Goal: Task Accomplishment & Management: Manage account settings

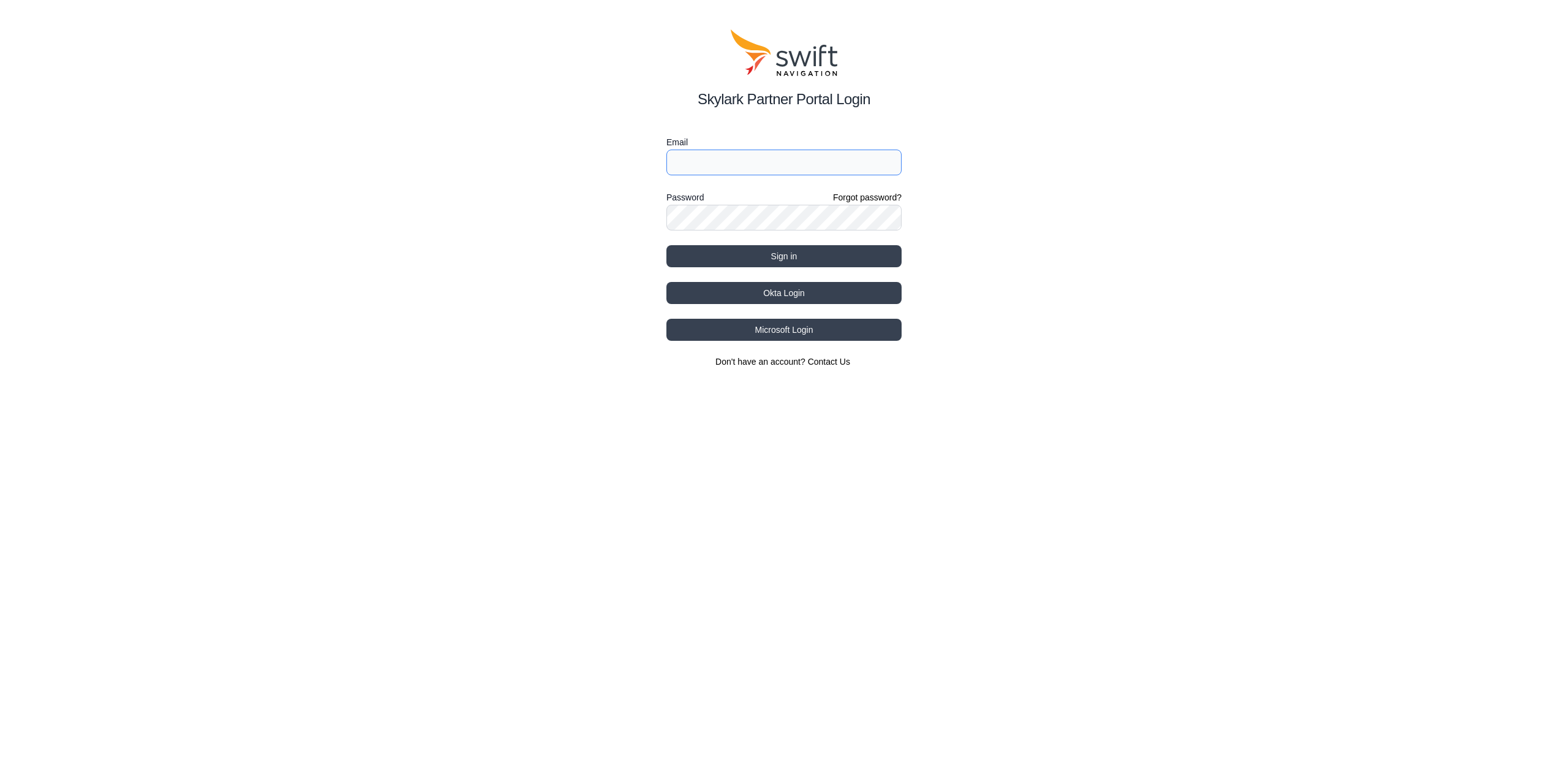
click at [841, 168] on input "Email" at bounding box center [784, 162] width 236 height 26
type input "[EMAIL_ADDRESS][DOMAIN_NAME]"
click at [666, 245] on button "Sign in" at bounding box center [784, 255] width 236 height 22
select select
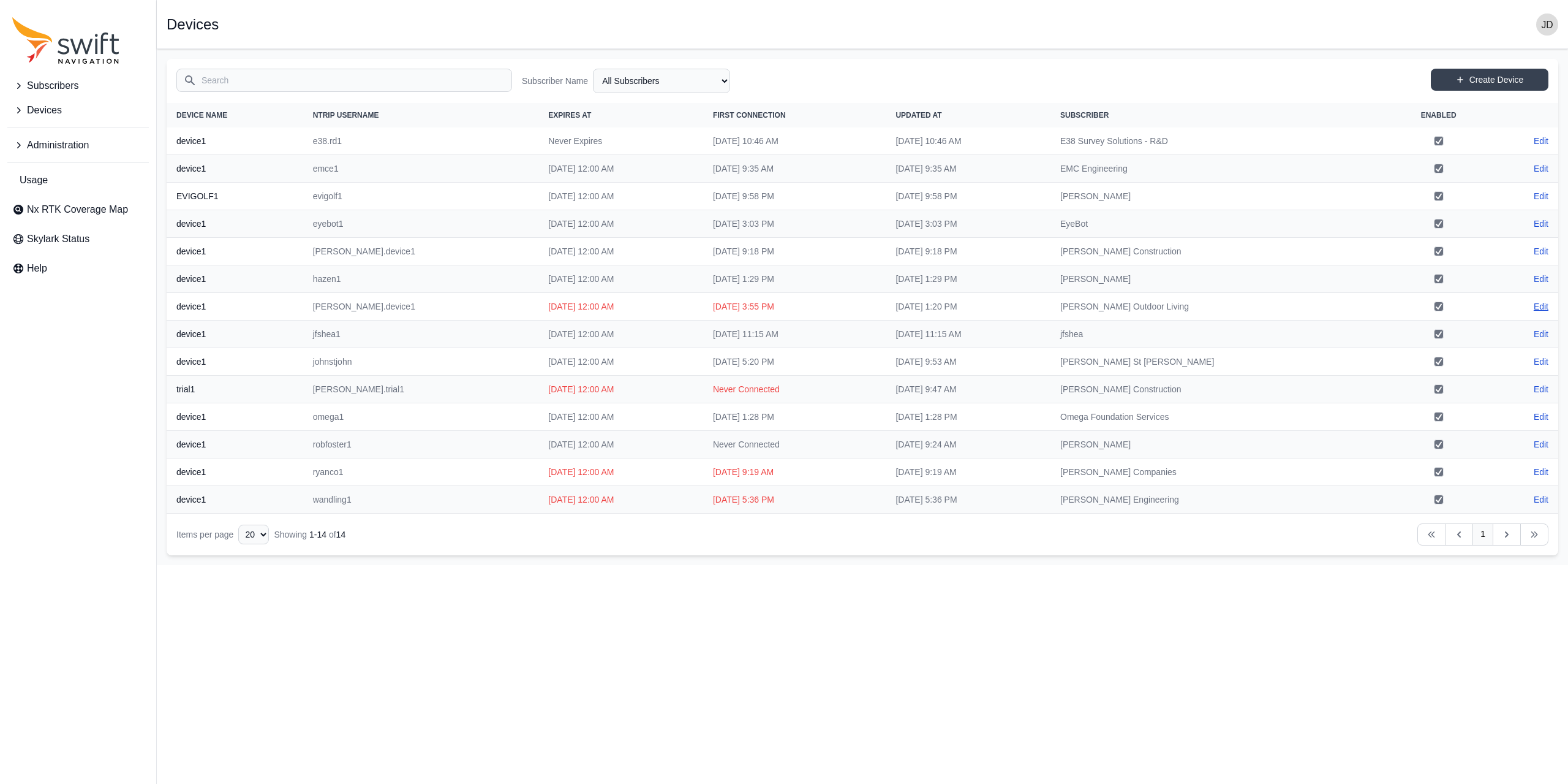
click at [1544, 304] on link "Edit" at bounding box center [1541, 307] width 14 height 12
select select "1edd4574-ea9e-4d8c-90ed-a51c723beb30"
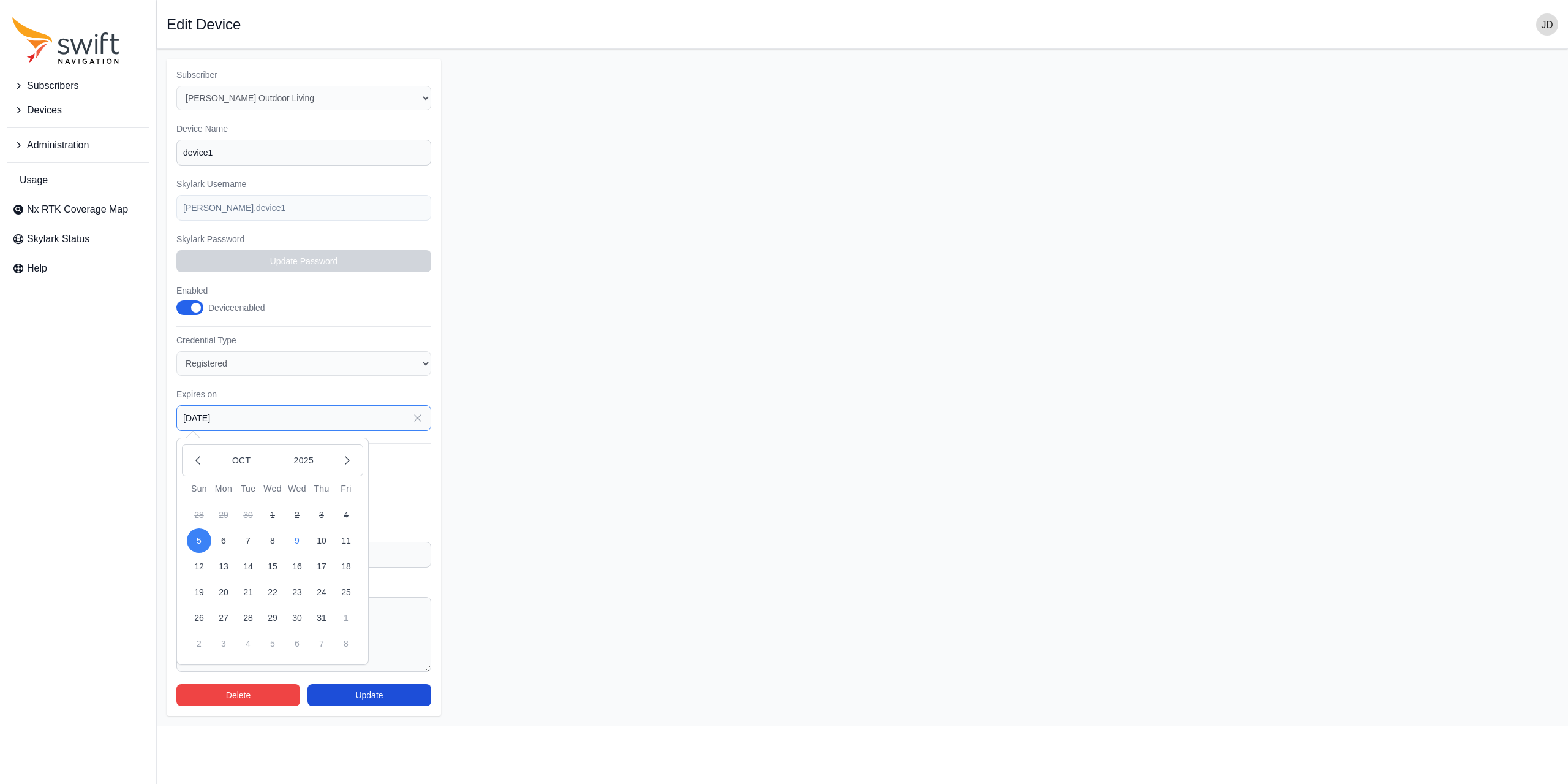
click at [249, 427] on input "[DATE]" at bounding box center [303, 418] width 255 height 26
click at [348, 461] on icon "button" at bounding box center [347, 461] width 4 height 8
click at [226, 563] on button "10" at bounding box center [223, 566] width 24 height 24
type input "[DATE]"
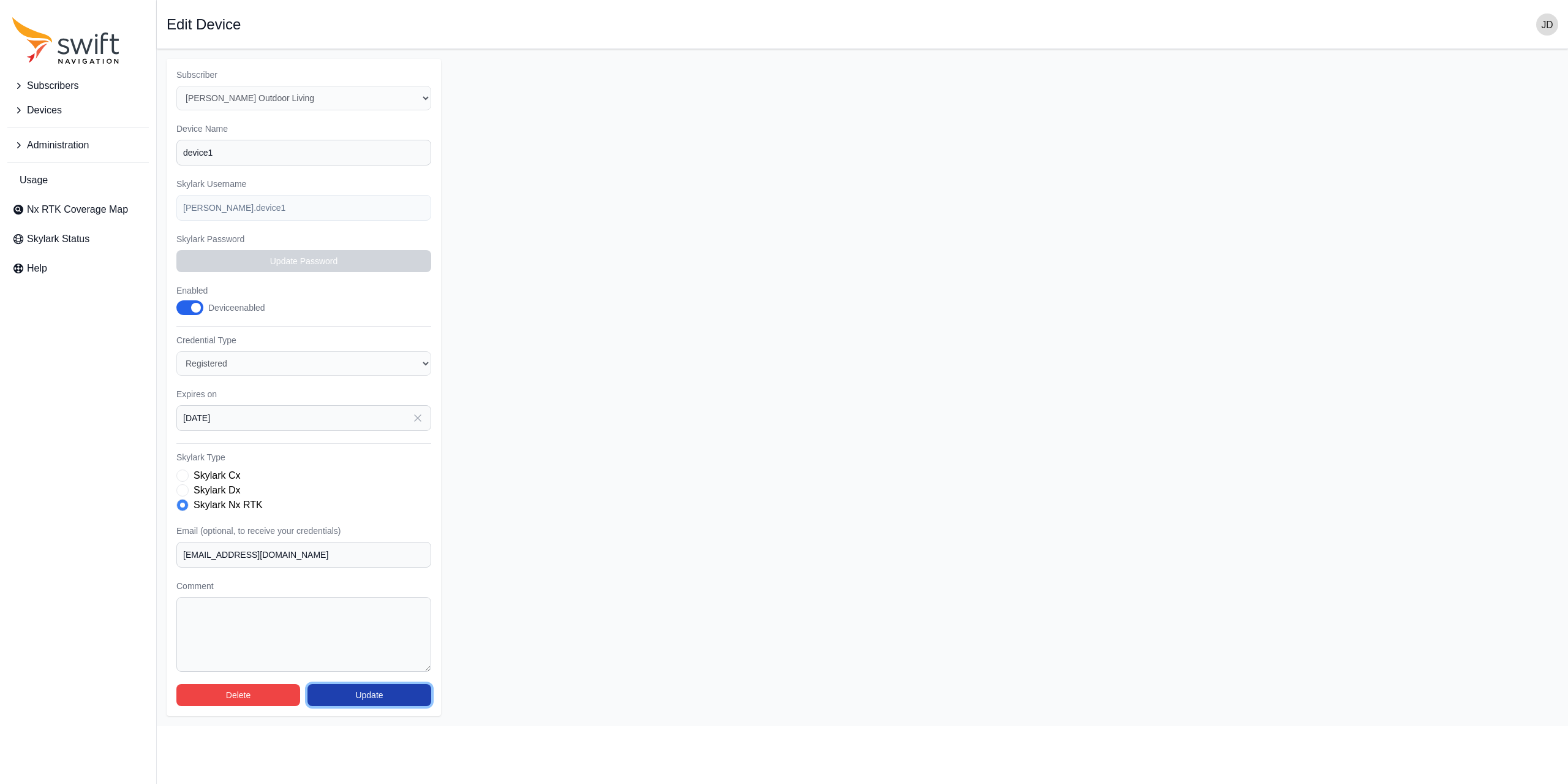
click at [362, 704] on button "Update" at bounding box center [369, 695] width 123 height 22
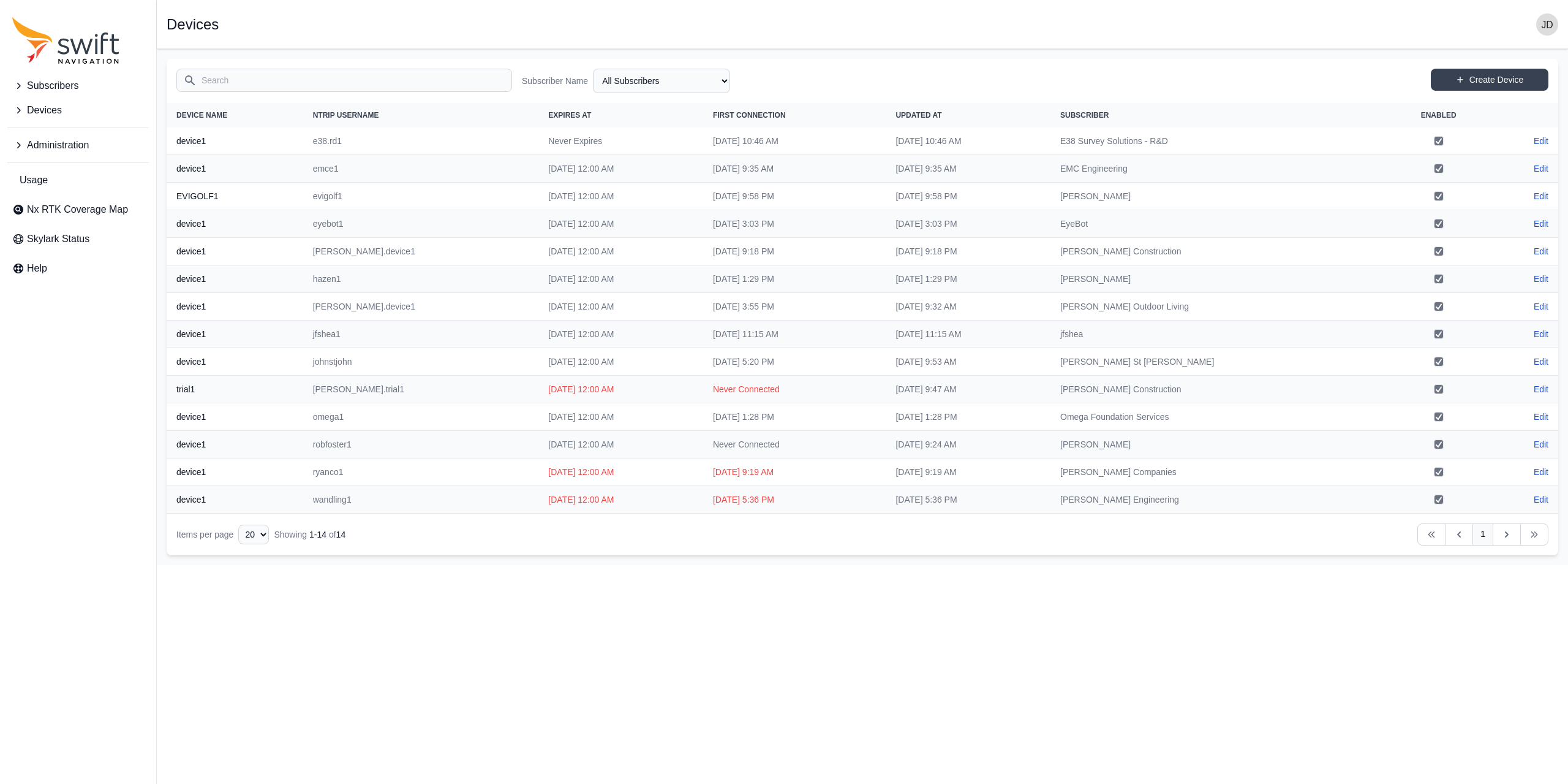
drag, startPoint x: 490, startPoint y: 226, endPoint x: 547, endPoint y: 227, distance: 57.0
click at [547, 227] on td "[DATE] 12:00 AM" at bounding box center [620, 224] width 165 height 27
click at [130, 217] on link "Nx RTK Coverage Map" at bounding box center [79, 210] width 142 height 24
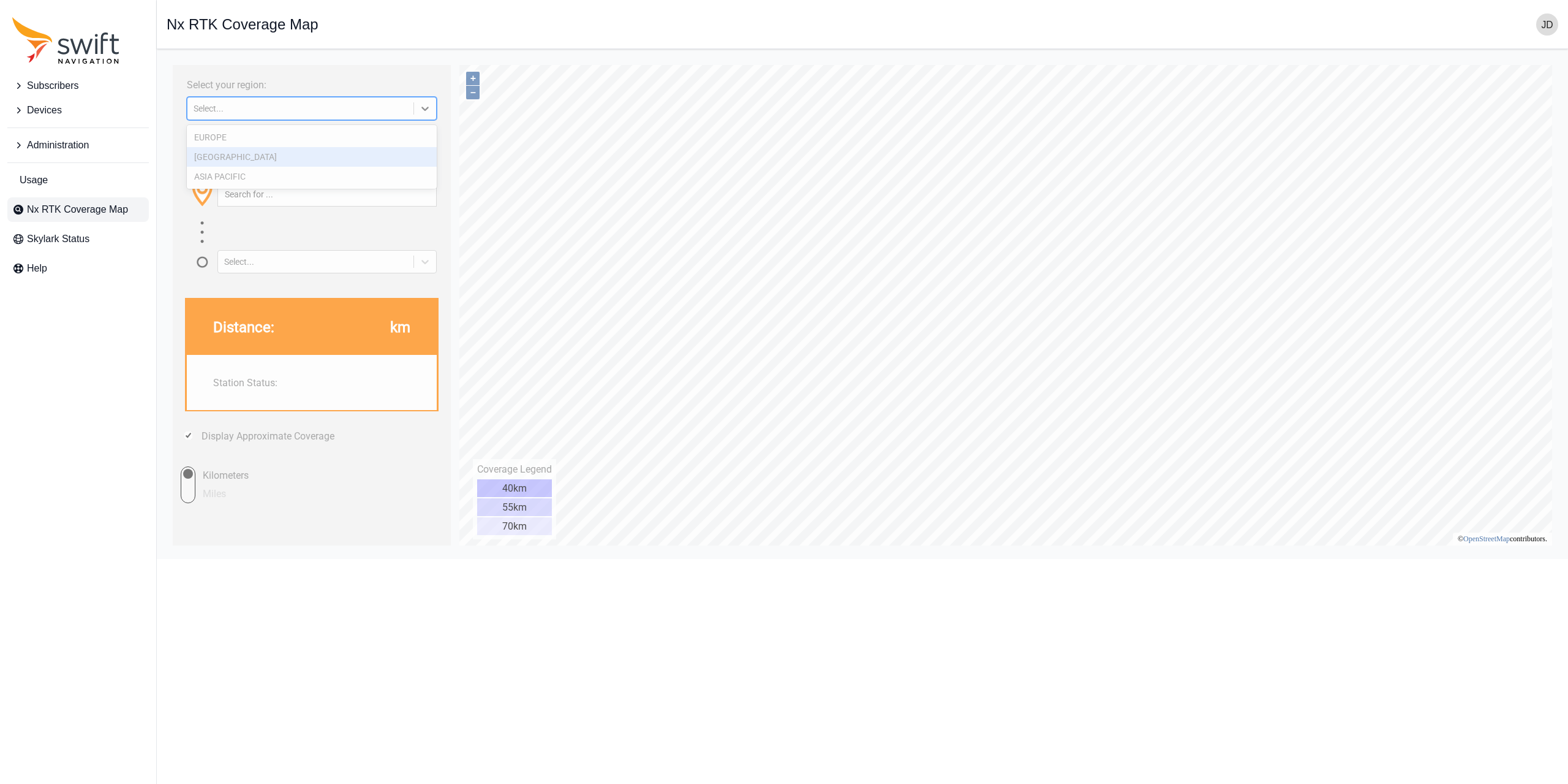
click at [399, 156] on div "[GEOGRAPHIC_DATA]" at bounding box center [312, 157] width 250 height 20
click at [69, 107] on button "Devices" at bounding box center [79, 111] width 142 height 24
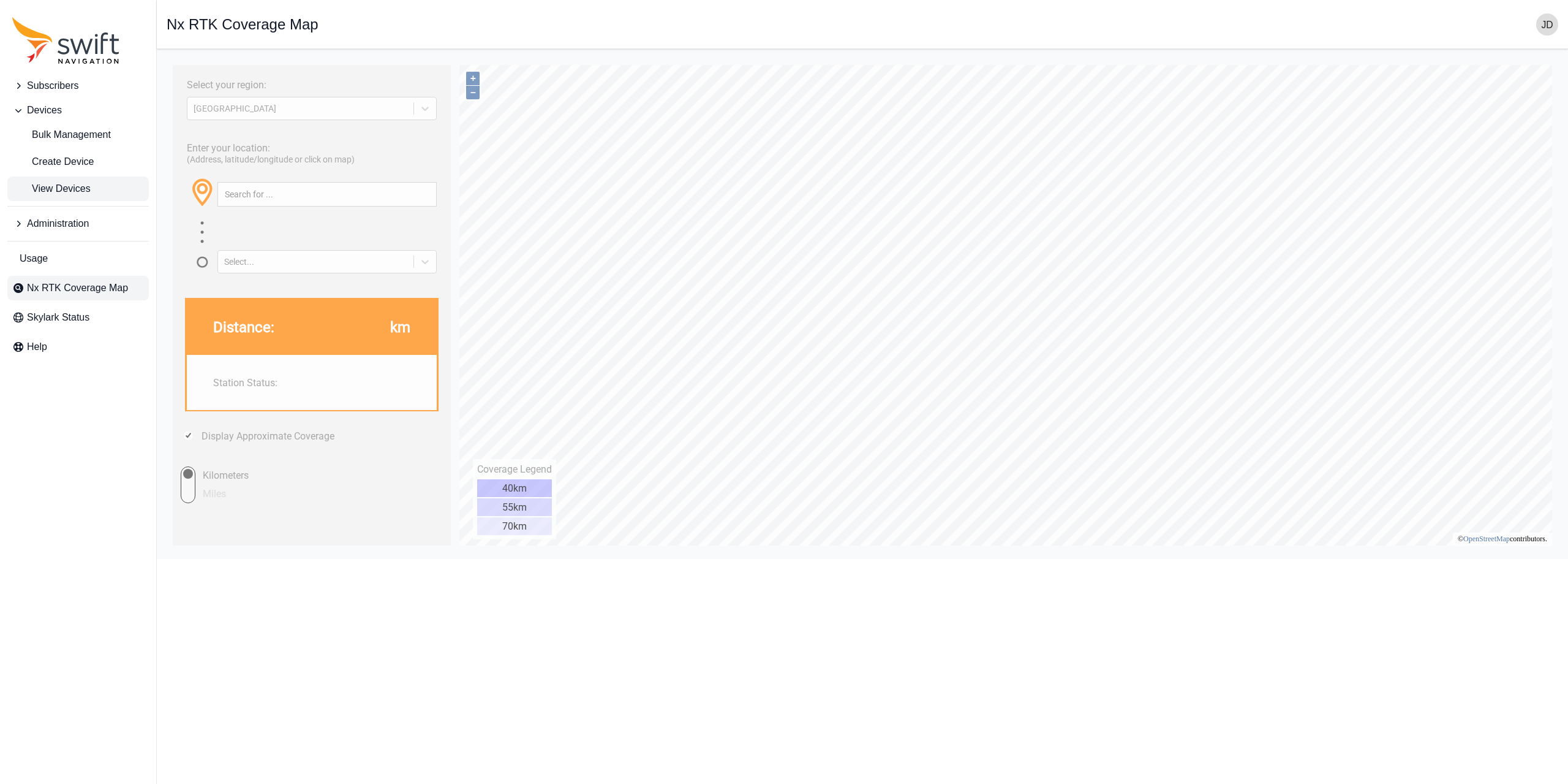
click at [73, 180] on link "View Devices" at bounding box center [79, 188] width 142 height 24
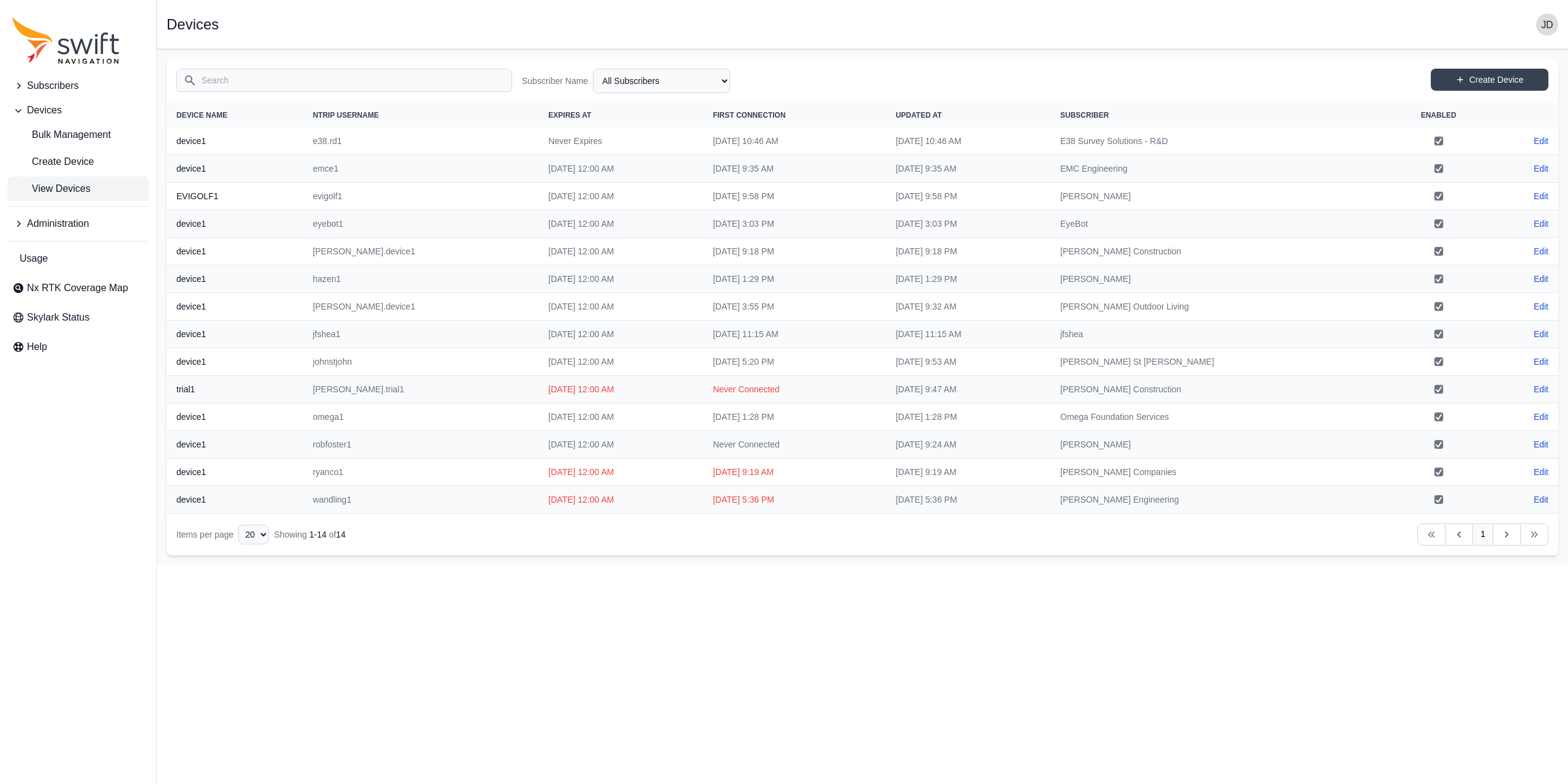
drag, startPoint x: 435, startPoint y: 233, endPoint x: 1027, endPoint y: 217, distance: 592.2
click at [1024, 217] on tr "device1 eyebot1 [DATE] 12:00 AM [DATE] 3:03 PM [DATE] 3:03 PM EyeBot Edit" at bounding box center [863, 224] width 1392 height 27
click at [962, 217] on td "[DATE] 3:03 PM" at bounding box center [968, 224] width 165 height 27
drag, startPoint x: 962, startPoint y: 217, endPoint x: 1242, endPoint y: 219, distance: 280.0
click at [1242, 219] on tr "device1 eyebot1 [DATE] 12:00 AM [DATE] 3:03 PM [DATE] 3:03 PM EyeBot Edit" at bounding box center [863, 224] width 1392 height 27
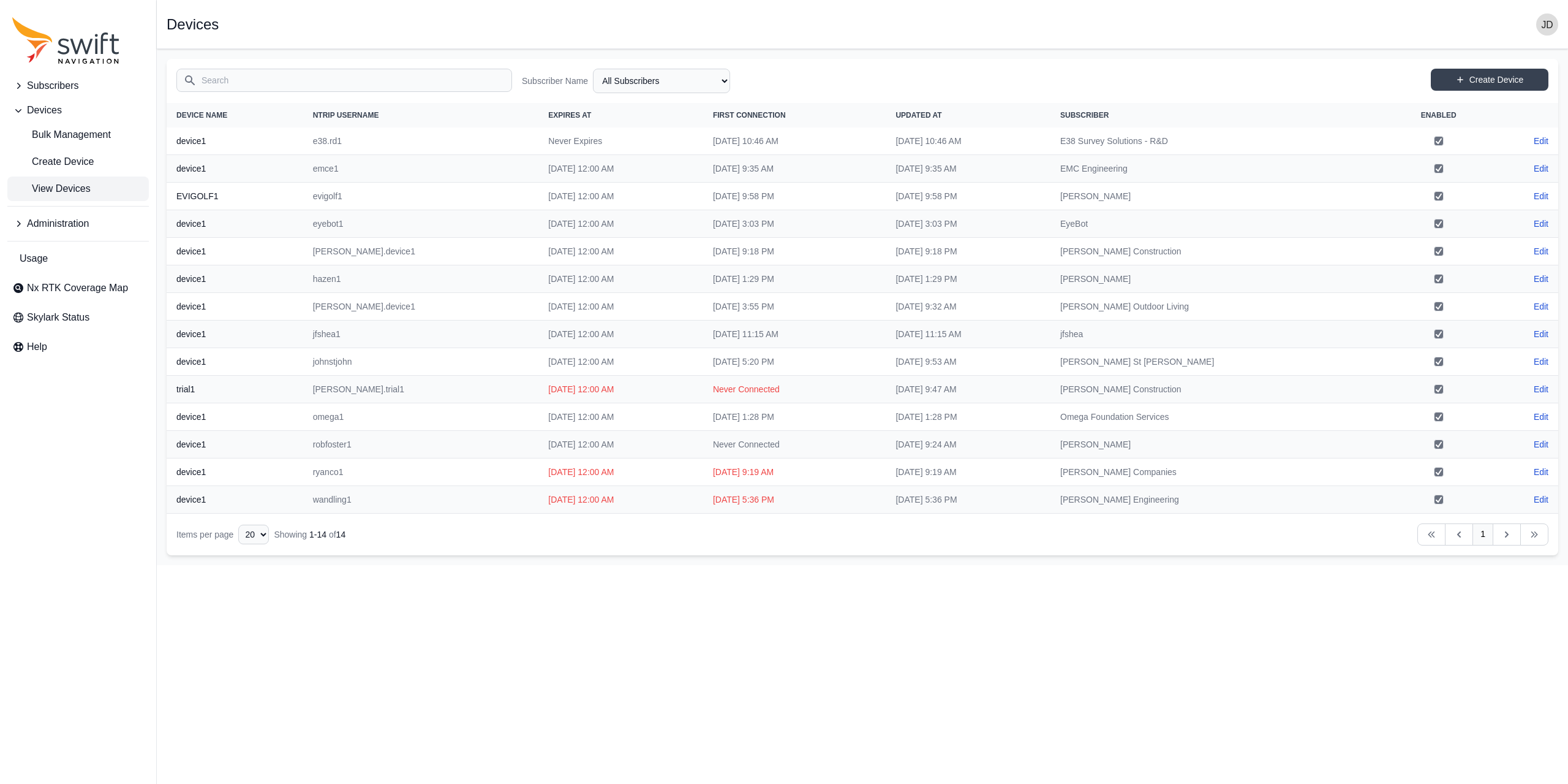
click at [1549, 223] on td "Edit" at bounding box center [1525, 223] width 66 height 27
click at [1547, 223] on link "Edit" at bounding box center [1541, 223] width 14 height 12
select select "4ad8a44e-f4fb-42f0-87c4-d4dc7dd726a9"
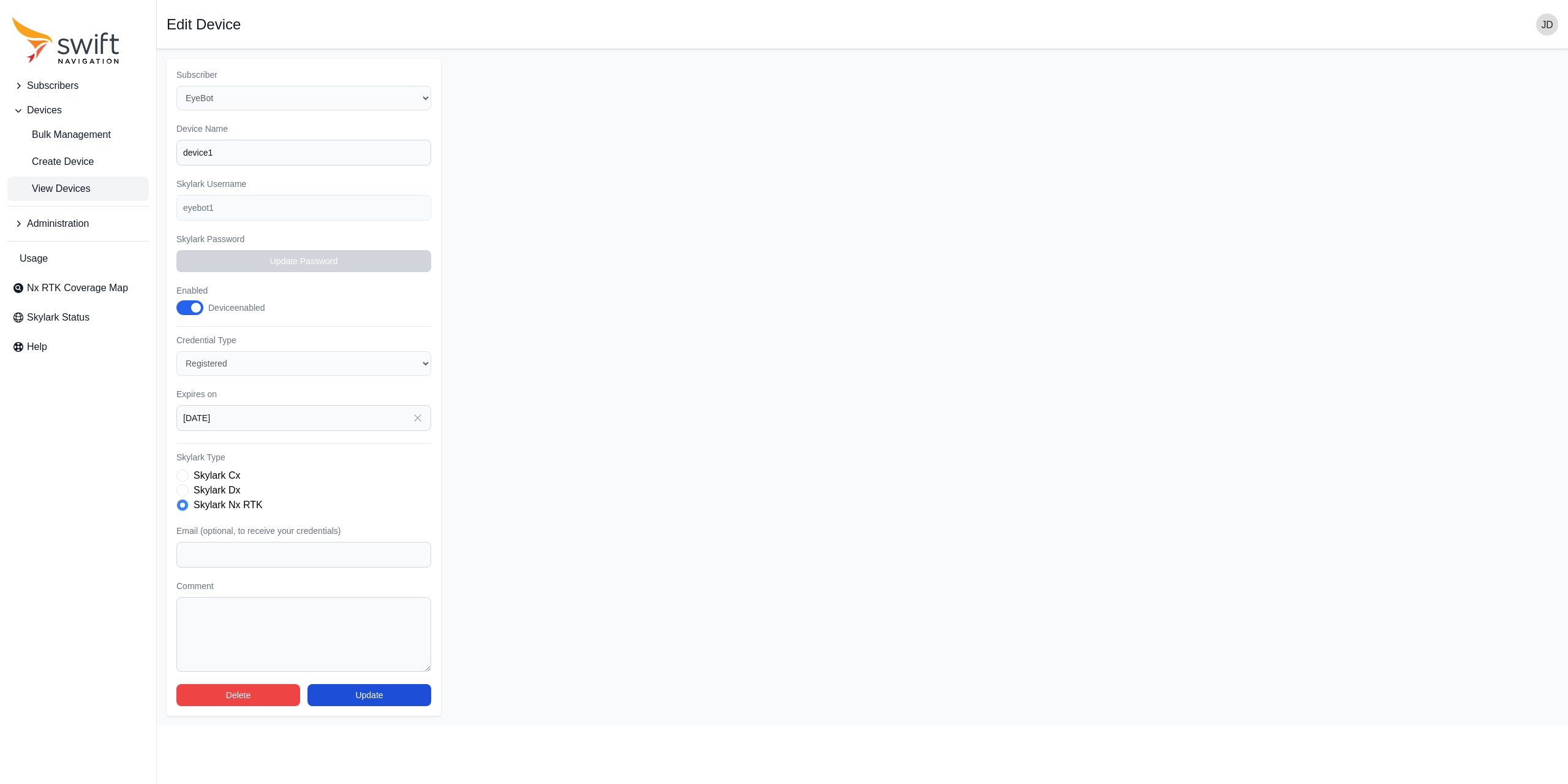
click at [76, 188] on span "View Devices" at bounding box center [51, 188] width 79 height 14
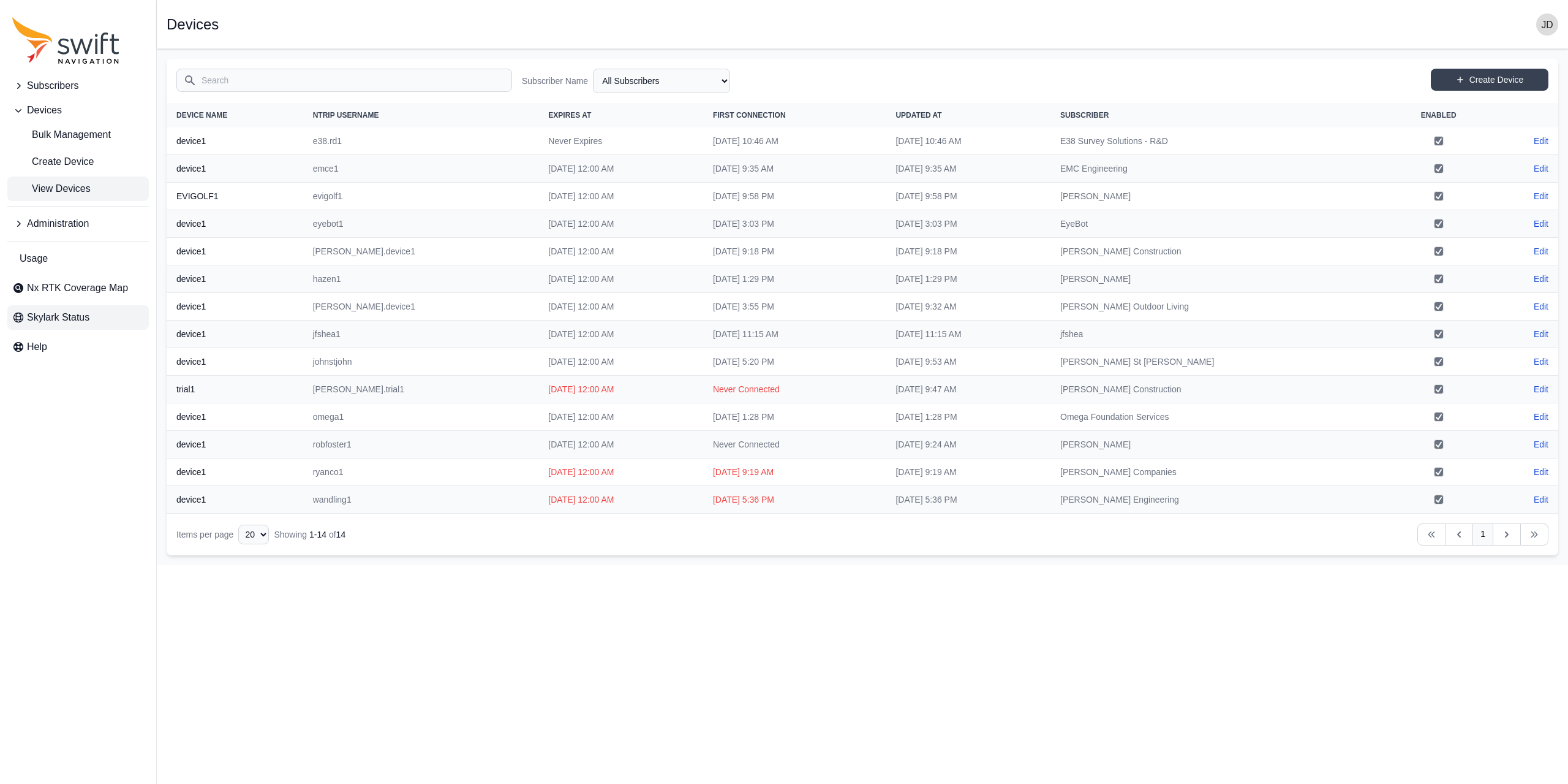
click at [79, 316] on span "Skylark Status" at bounding box center [58, 317] width 63 height 14
